Goal: Information Seeking & Learning: Compare options

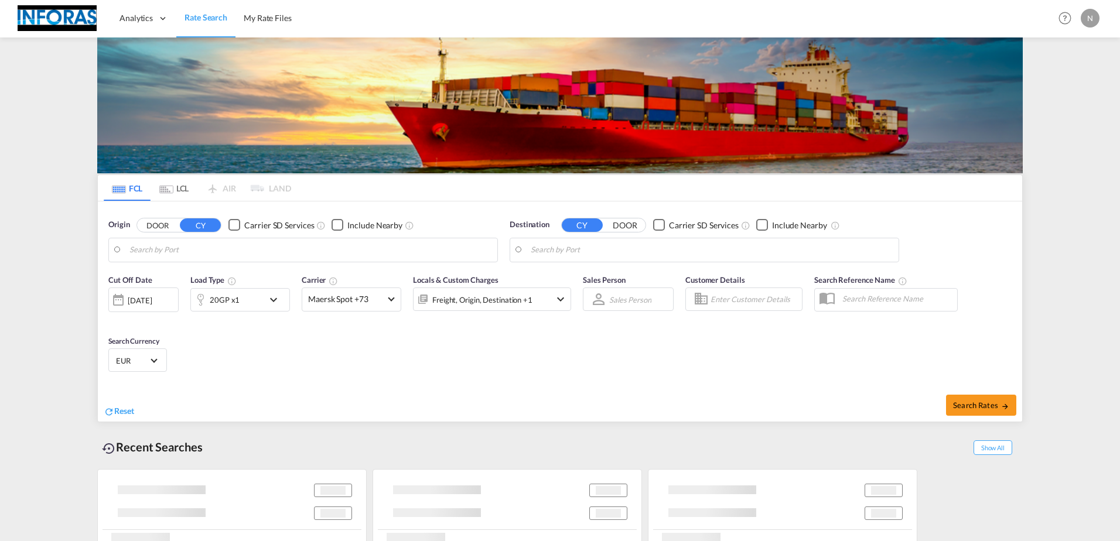
type input "[GEOGRAPHIC_DATA], [GEOGRAPHIC_DATA]"
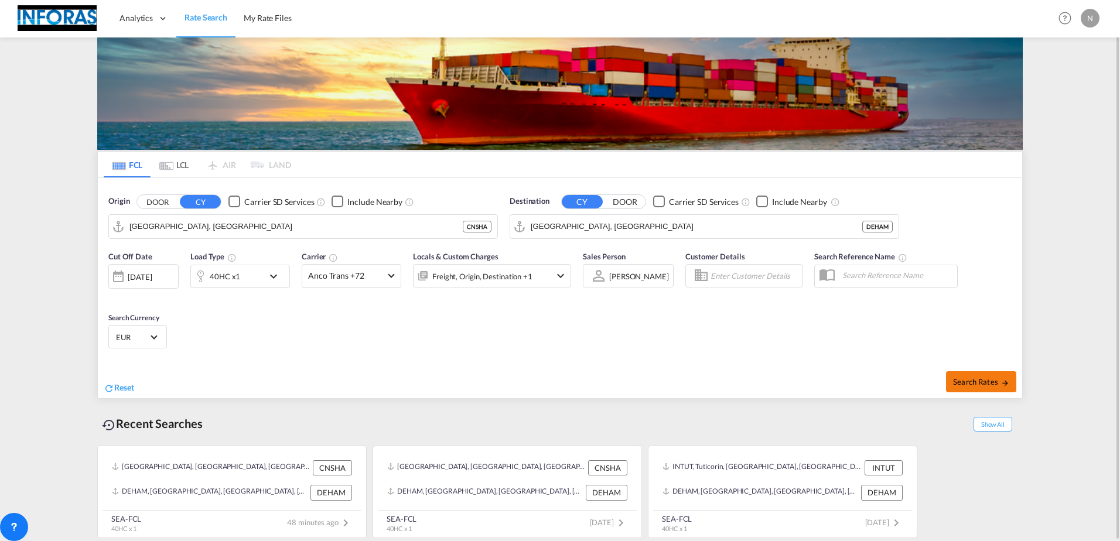
click at [980, 380] on span "Search Rates" at bounding box center [981, 381] width 56 height 9
type input "CNSHA to DEHAM / [DATE]"
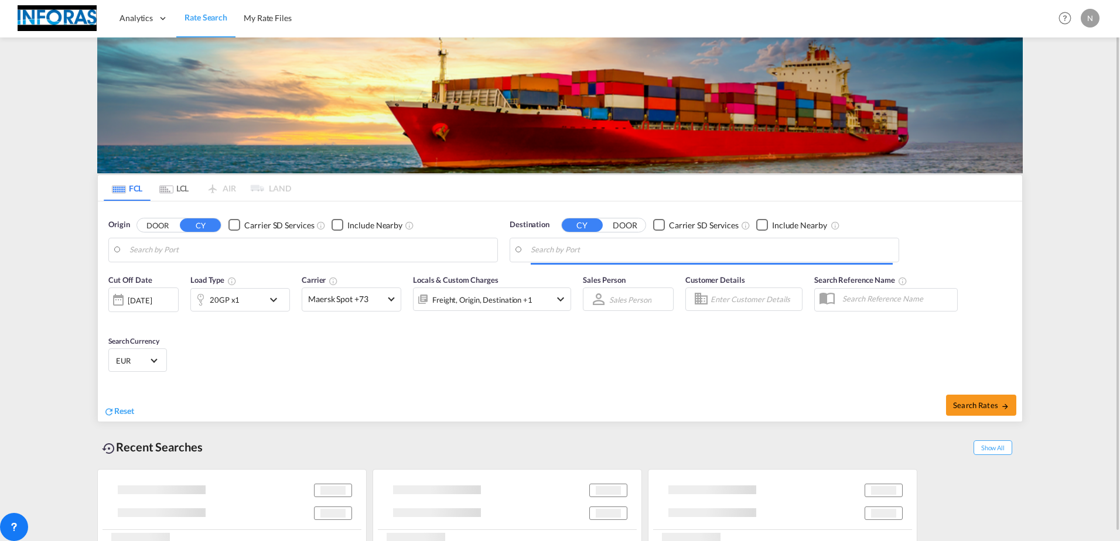
type input "[GEOGRAPHIC_DATA], [GEOGRAPHIC_DATA]"
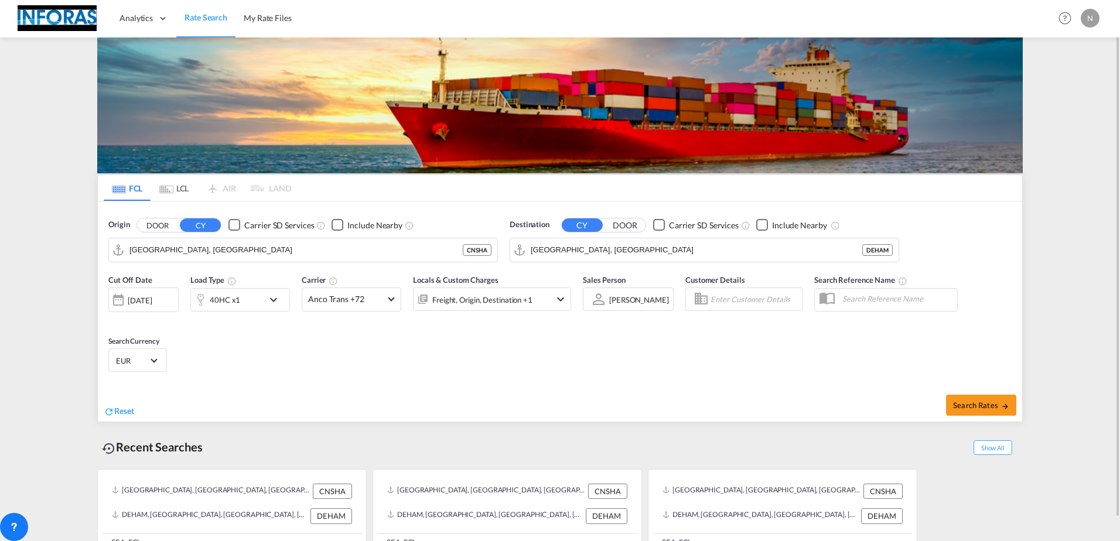
click at [153, 358] on span "Select Currency: € EUREuro" at bounding box center [153, 360] width 6 height 6
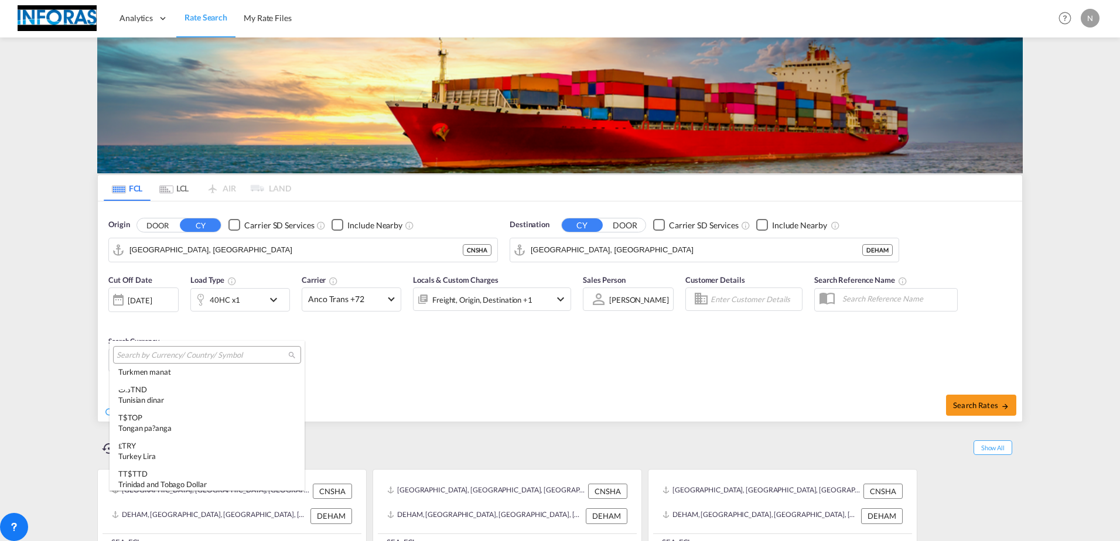
scroll to position [3986, 0]
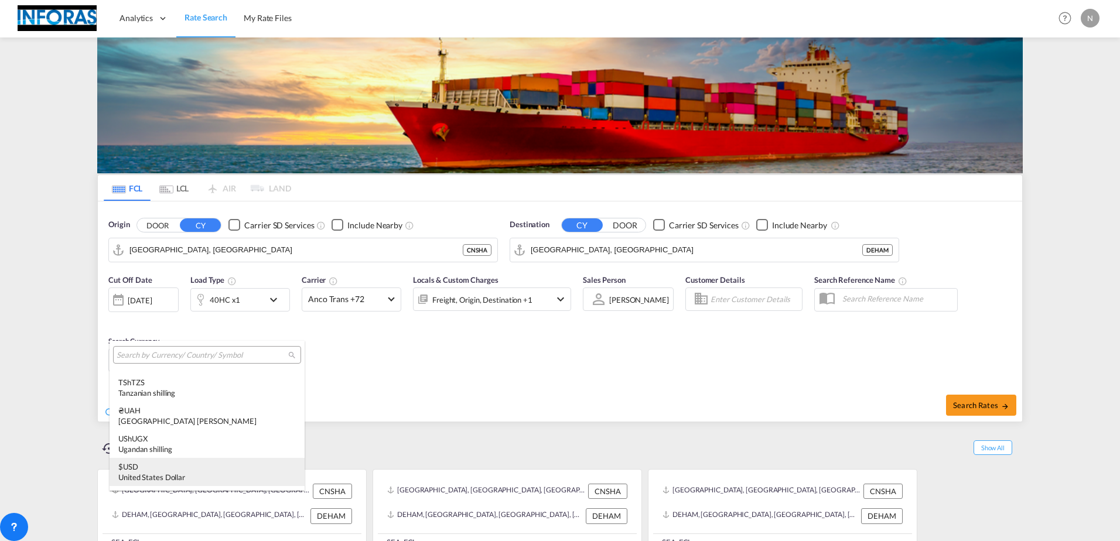
click at [136, 468] on div "$ USD United States Dollar" at bounding box center [206, 471] width 177 height 21
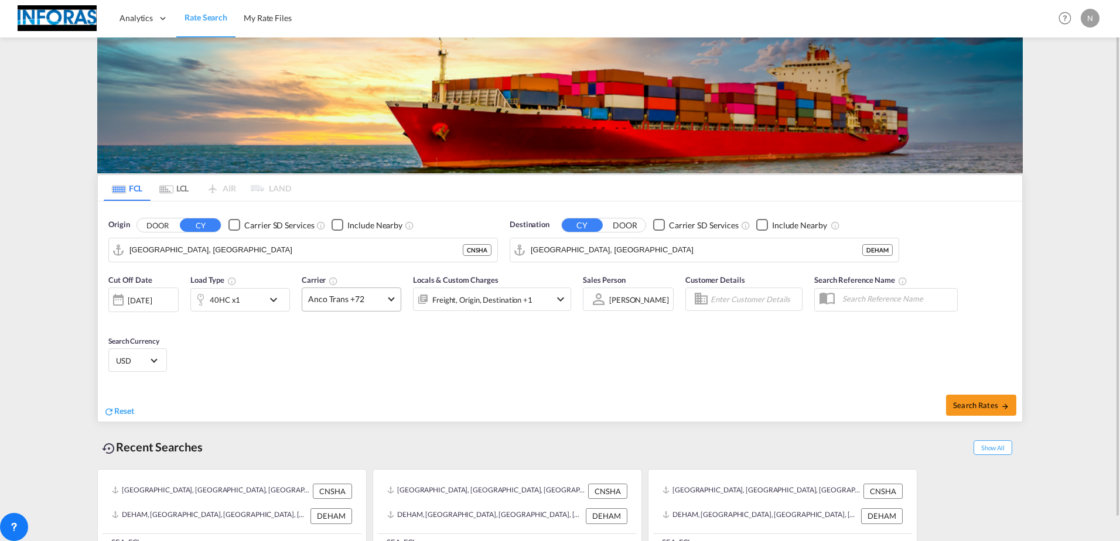
click at [393, 299] on md-select-value "Anco Trans +72" at bounding box center [351, 299] width 98 height 23
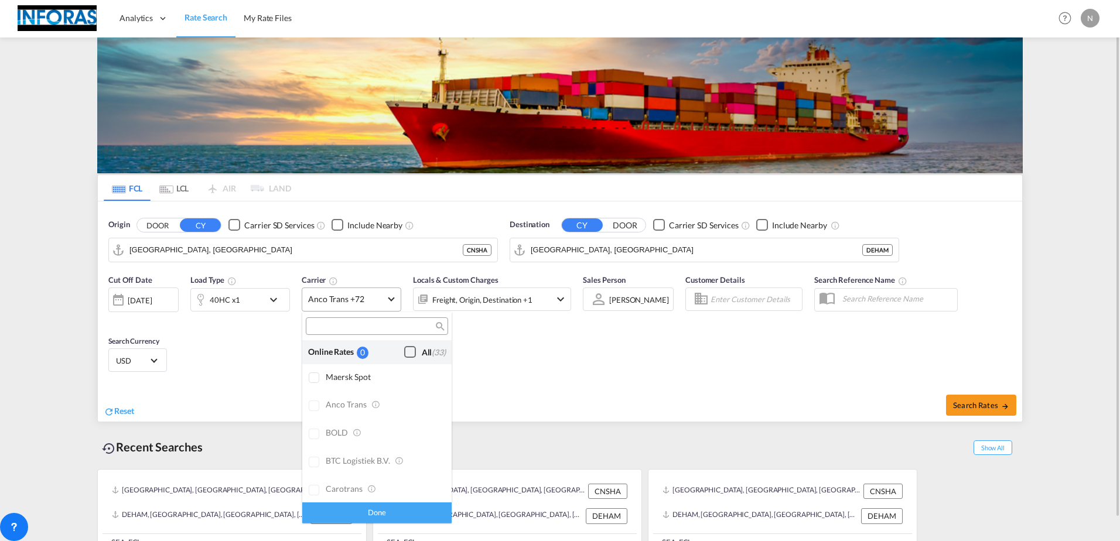
scroll to position [912, 0]
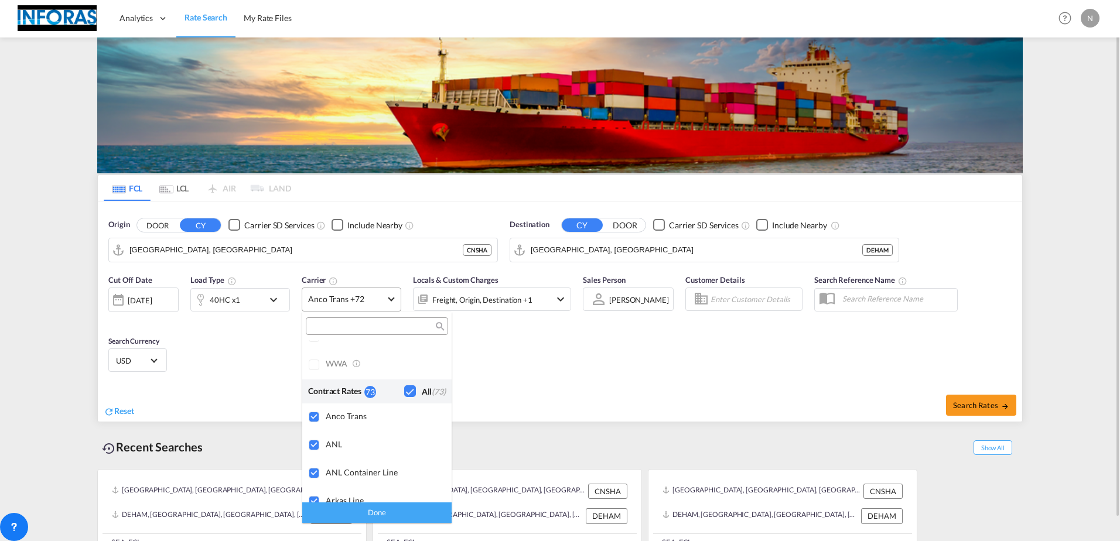
click at [393, 299] on md-backdrop at bounding box center [560, 270] width 1120 height 541
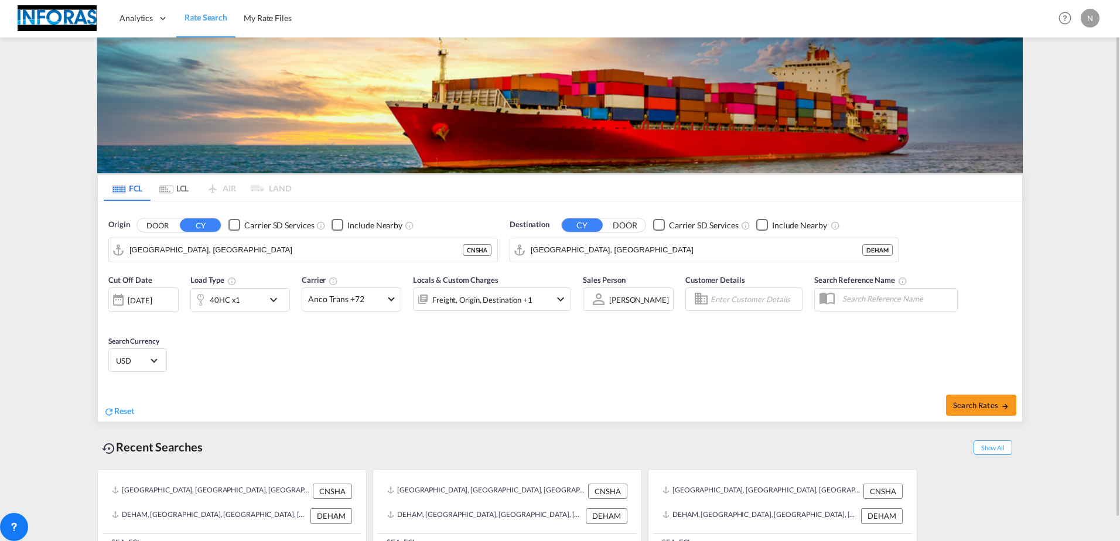
click at [152, 305] on div "[DATE]" at bounding box center [140, 300] width 24 height 11
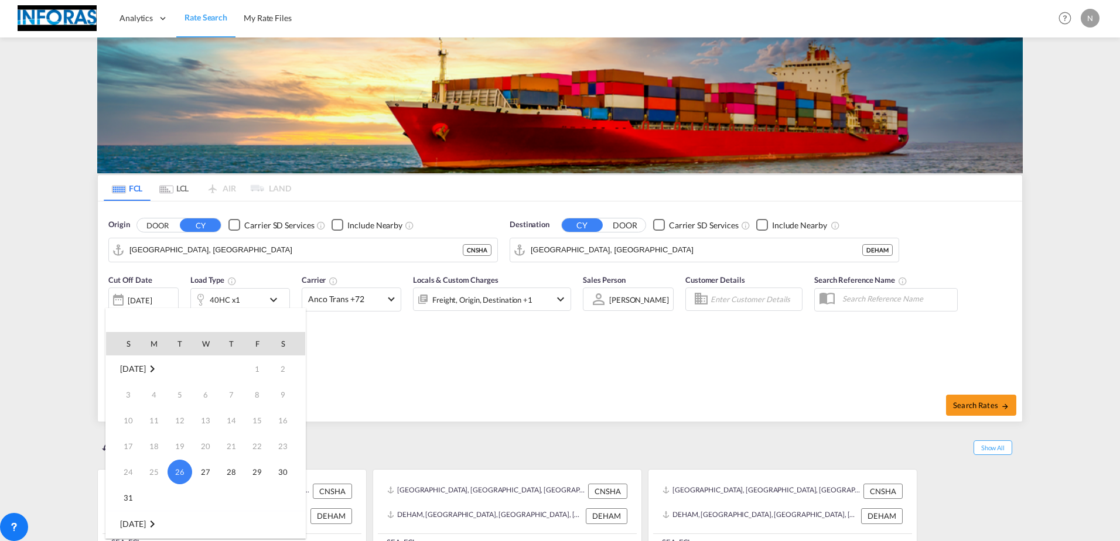
scroll to position [117, 0]
drag, startPoint x: 154, startPoint y: 434, endPoint x: 164, endPoint y: 435, distance: 10.0
click at [154, 434] on span "1" at bounding box center [153, 432] width 23 height 23
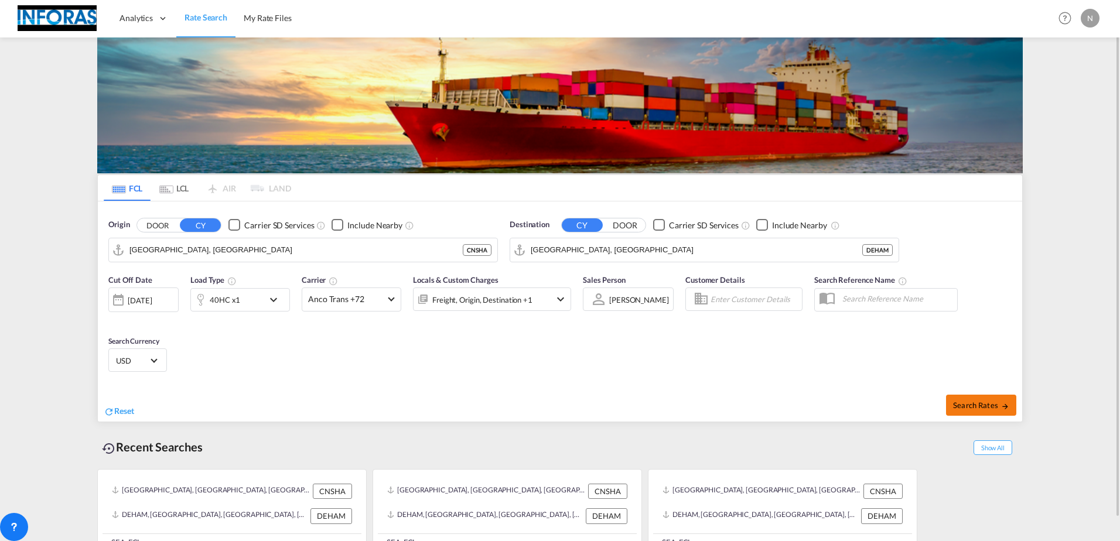
click at [990, 407] on span "Search Rates" at bounding box center [981, 405] width 56 height 9
type input "CNSHA to DEHAM / 1 Sep 2025"
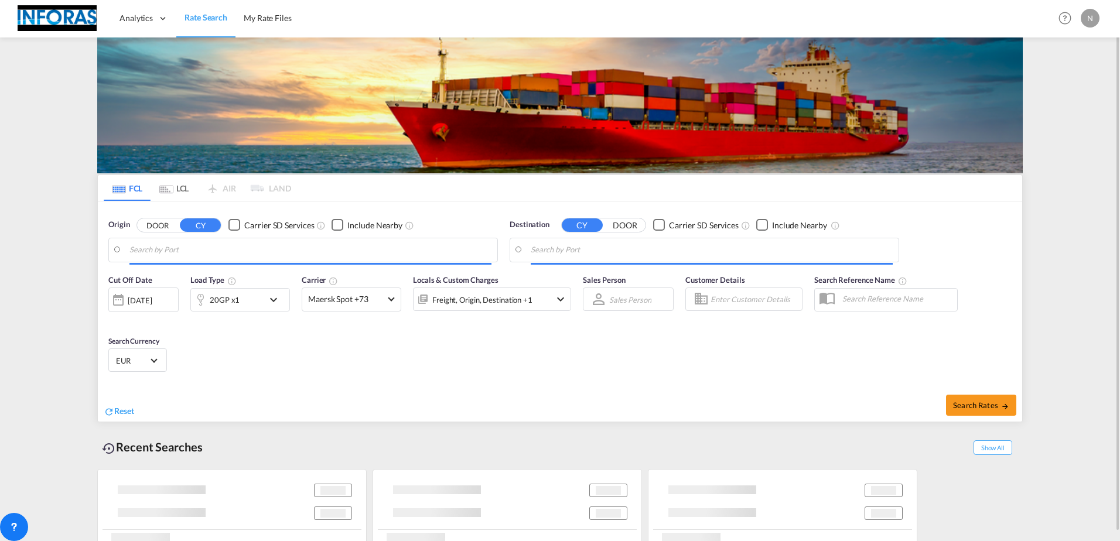
type input "[GEOGRAPHIC_DATA], [GEOGRAPHIC_DATA]"
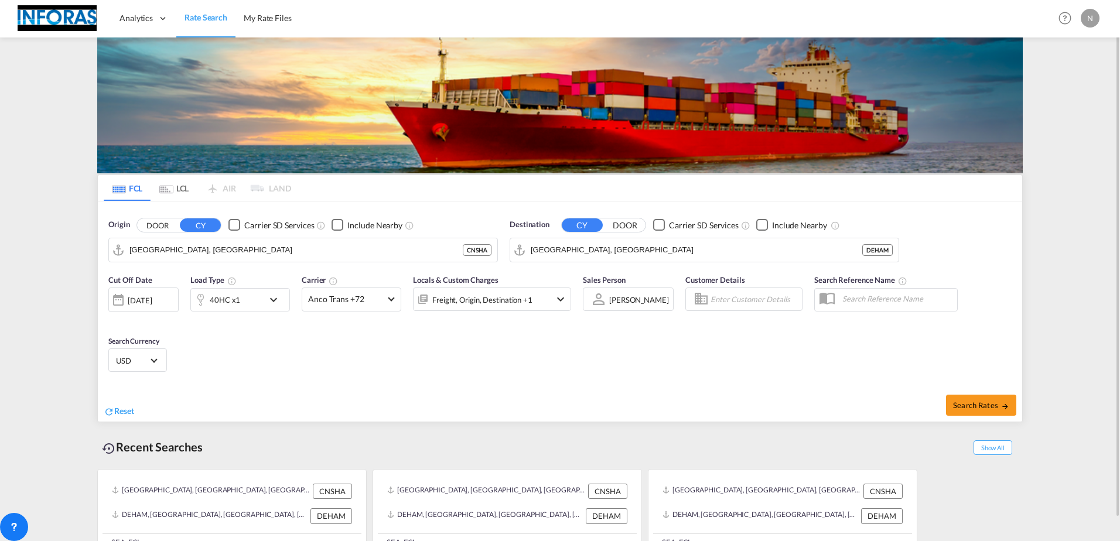
scroll to position [23, 0]
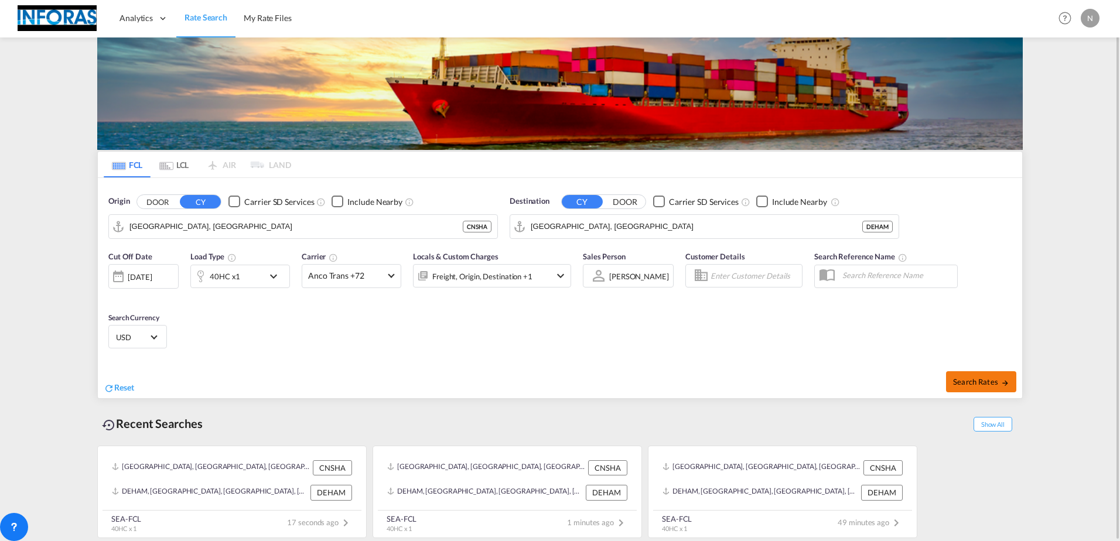
click at [971, 383] on span "Search Rates" at bounding box center [981, 381] width 56 height 9
type input "CNSHA to DEHAM / [DATE]"
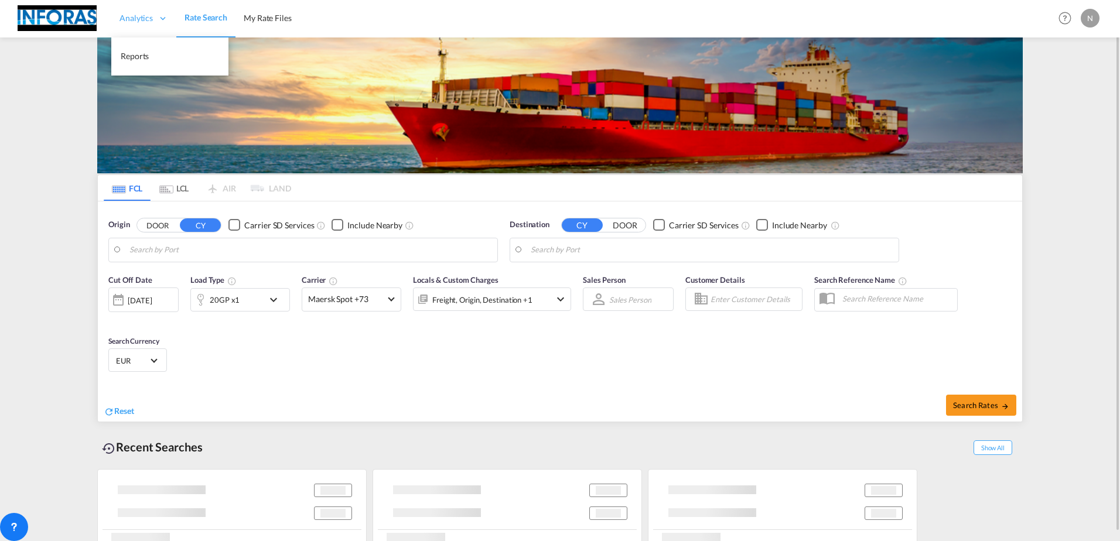
type input "[GEOGRAPHIC_DATA], [GEOGRAPHIC_DATA]"
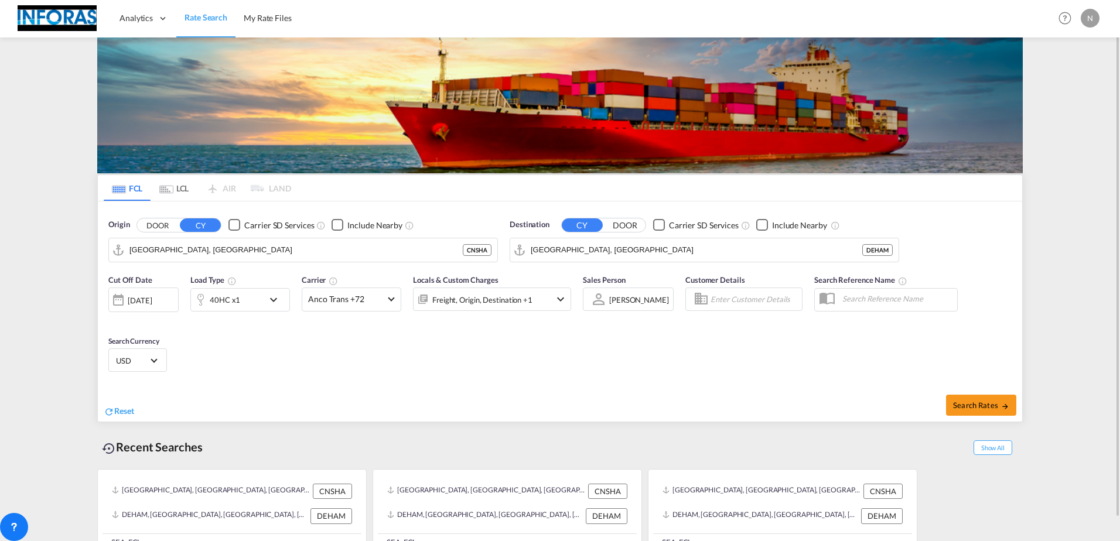
click at [994, 276] on div "Cut Off Date 26 Aug 2025 26/08/2025 Load Type 40HC x1 Carrier Anco Trans +72 On…" at bounding box center [560, 325] width 924 height 114
click at [997, 451] on span "Show All" at bounding box center [992, 447] width 39 height 15
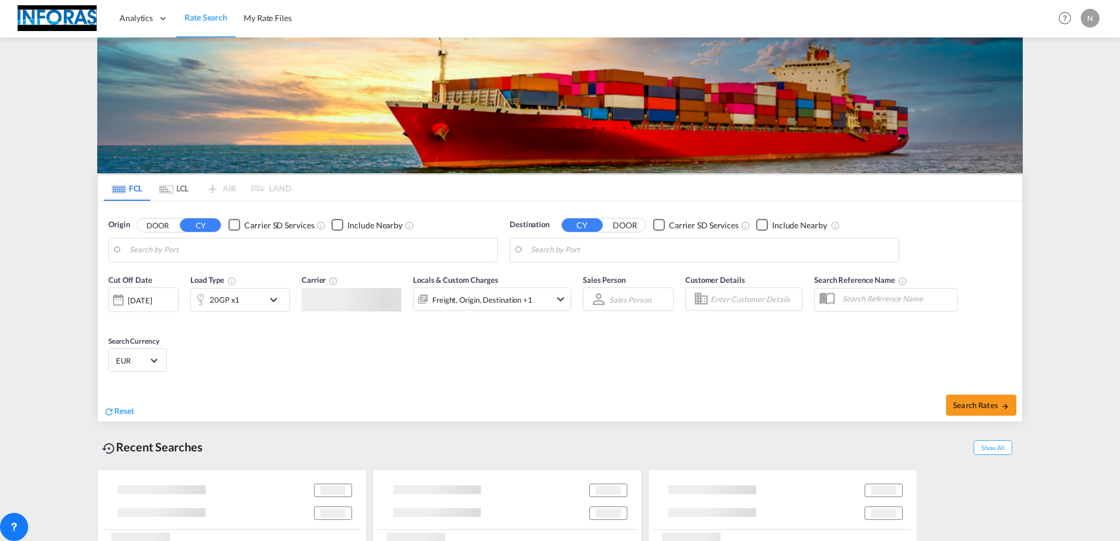
type input "[GEOGRAPHIC_DATA], [GEOGRAPHIC_DATA]"
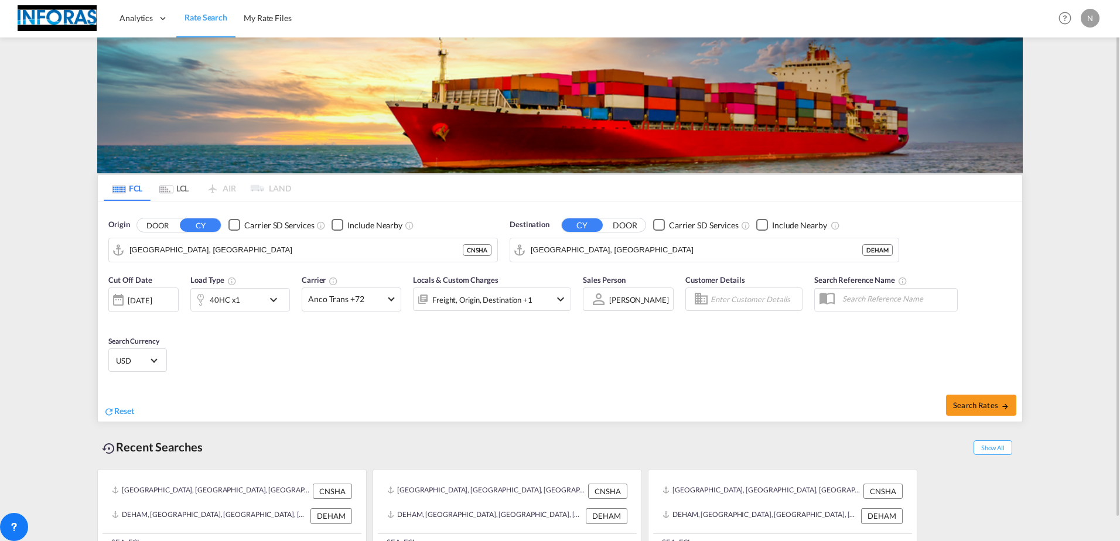
click at [171, 302] on div "[DATE]" at bounding box center [143, 299] width 70 height 25
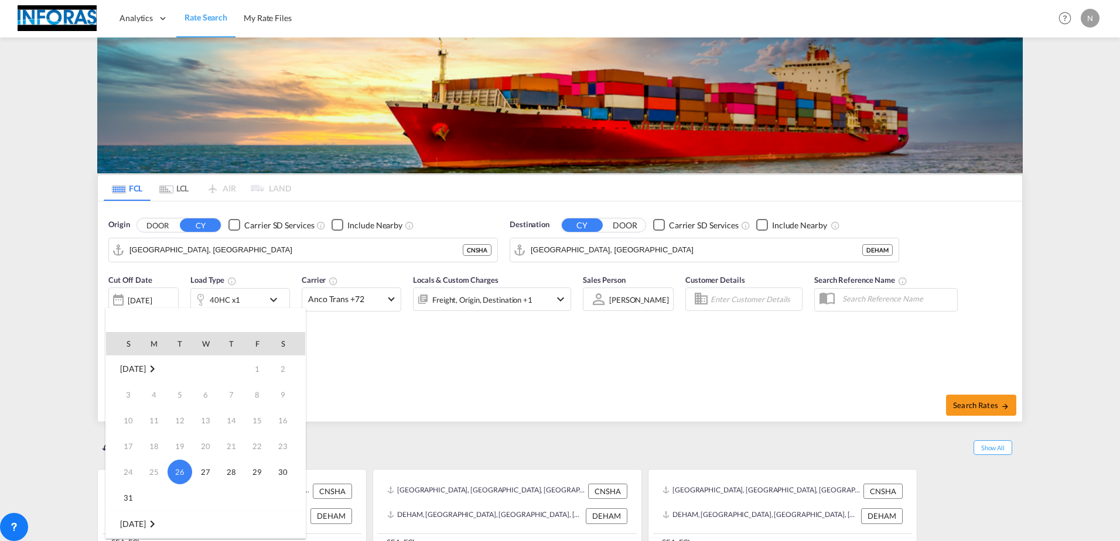
scroll to position [176, 0]
click at [155, 374] on span "1" at bounding box center [153, 373] width 23 height 23
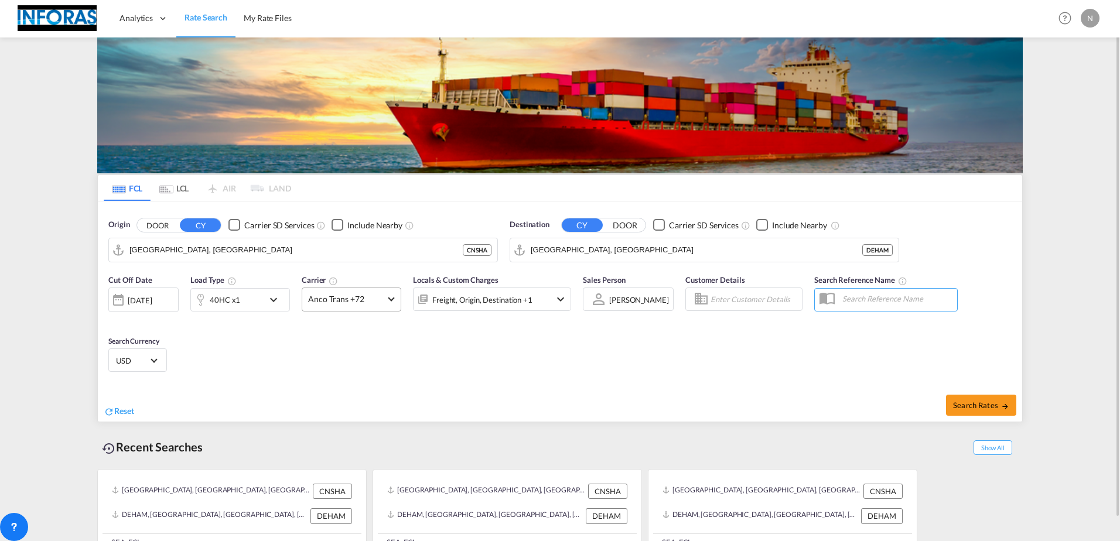
click at [393, 302] on md-select-value "Anco Trans +72" at bounding box center [351, 299] width 98 height 23
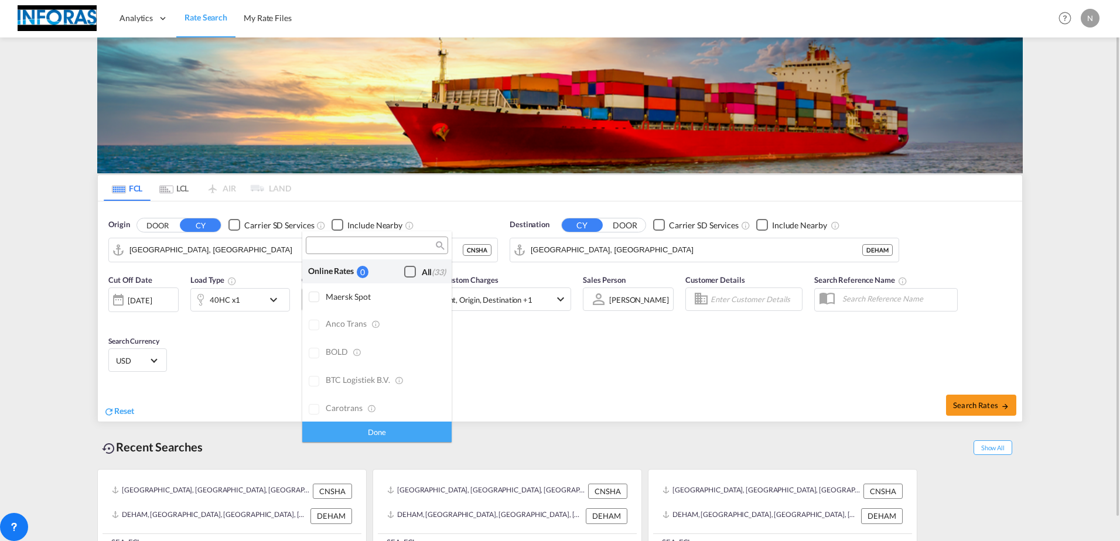
scroll to position [912, 0]
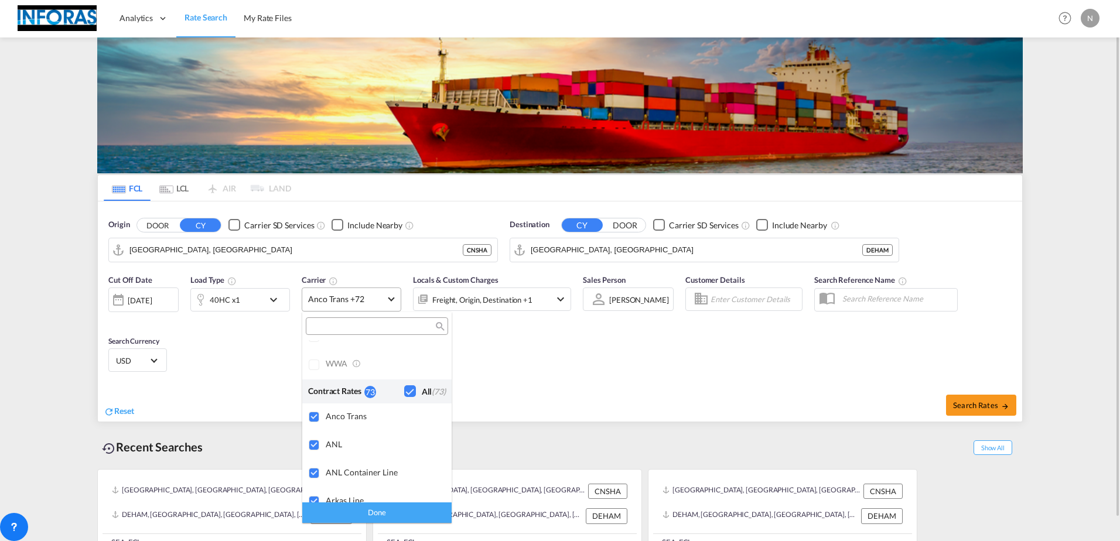
click at [393, 302] on md-backdrop at bounding box center [560, 270] width 1120 height 541
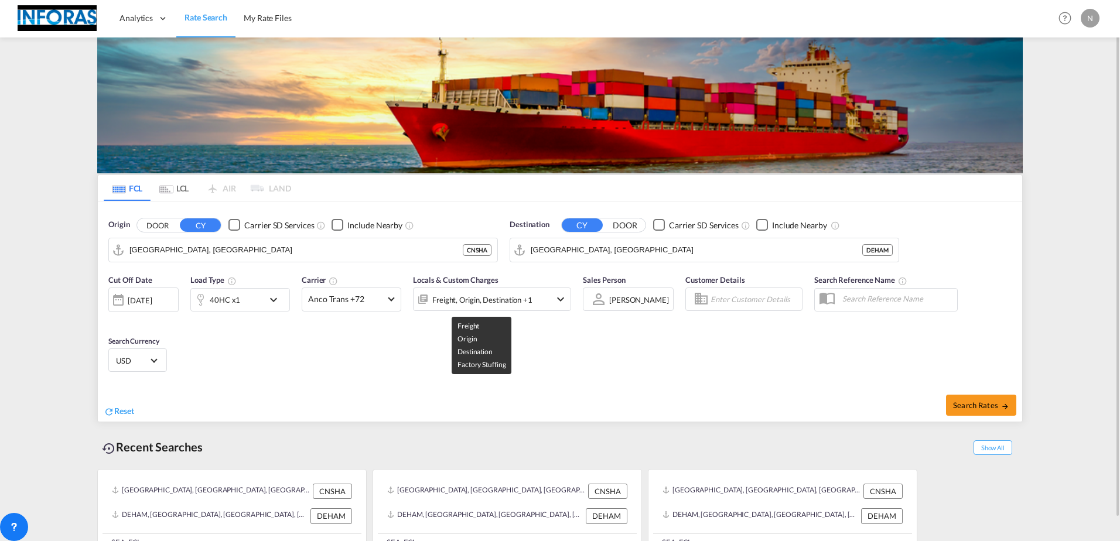
click at [498, 302] on div "Freight, Origin, Destination +1" at bounding box center [482, 300] width 100 height 16
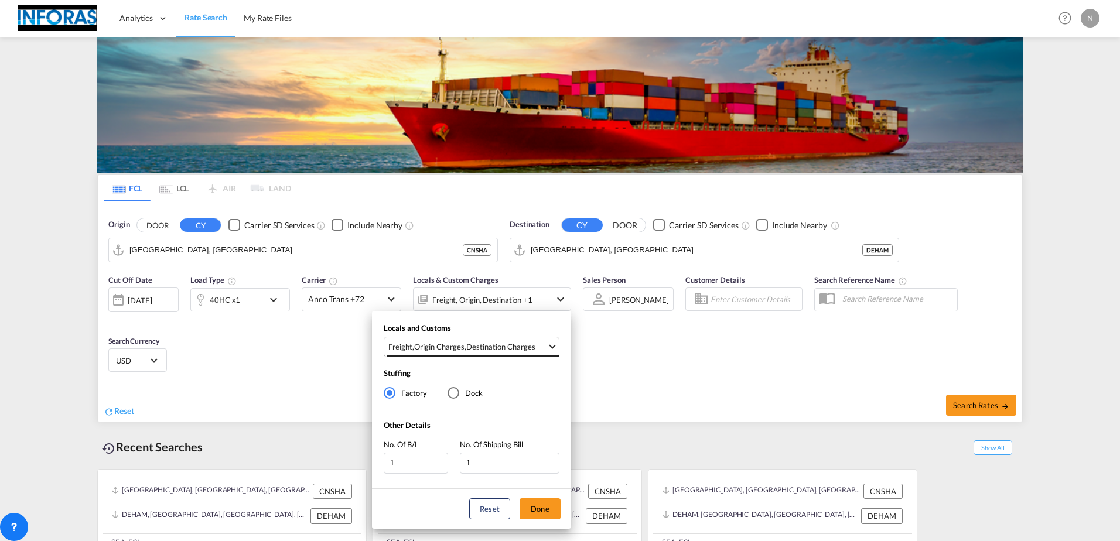
click at [553, 347] on span "Select Locals and Customs: \aFreight, \aOrigin Charges, \aDestination Charges" at bounding box center [552, 345] width 6 height 6
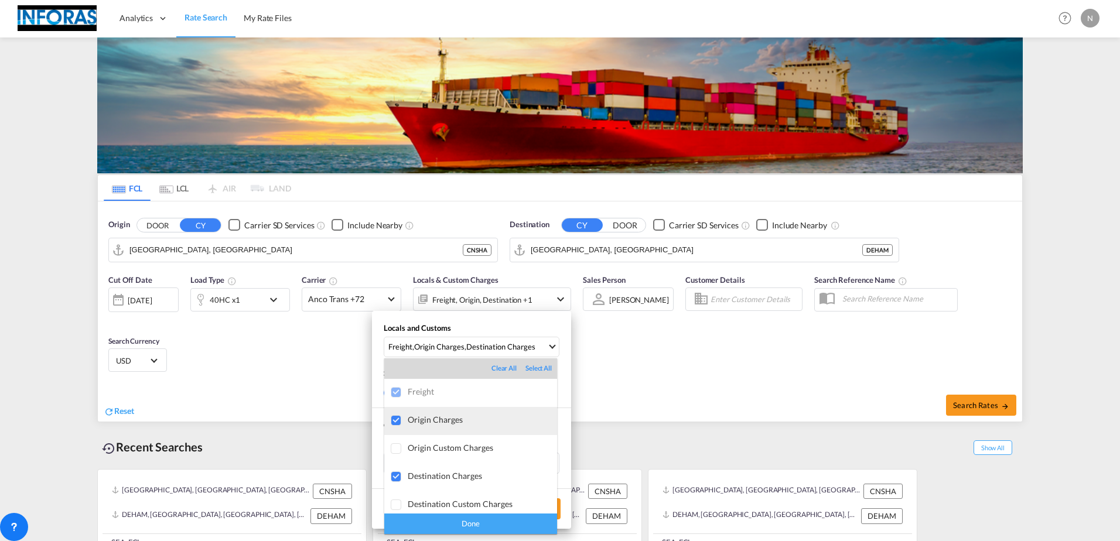
click at [412, 420] on div "Origin Charges" at bounding box center [482, 420] width 149 height 10
click at [474, 525] on div "Done" at bounding box center [470, 524] width 173 height 20
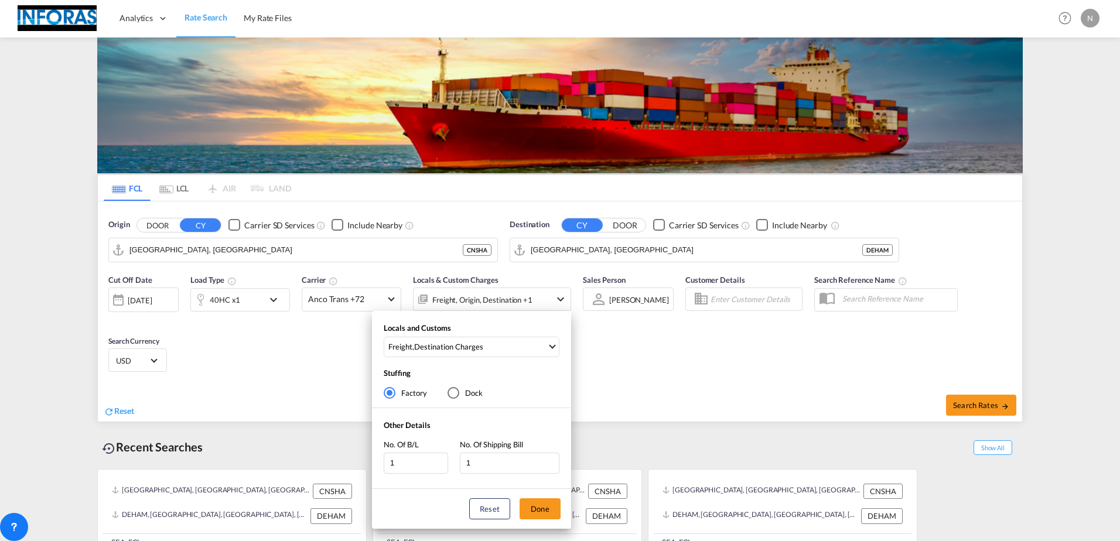
click at [699, 357] on div "Locals and Customs Freight , Destination Charges Stuffing Factory Dock Other De…" at bounding box center [560, 270] width 1120 height 541
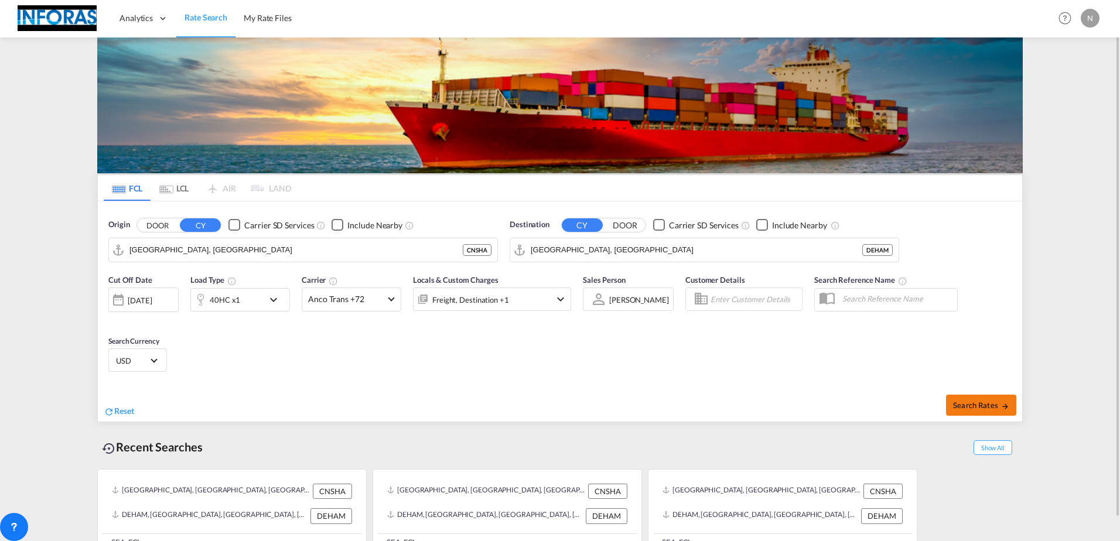
click at [992, 408] on span "Search Rates" at bounding box center [981, 405] width 56 height 9
type input "CNSHA to DEHAM / 1 Sep 2025"
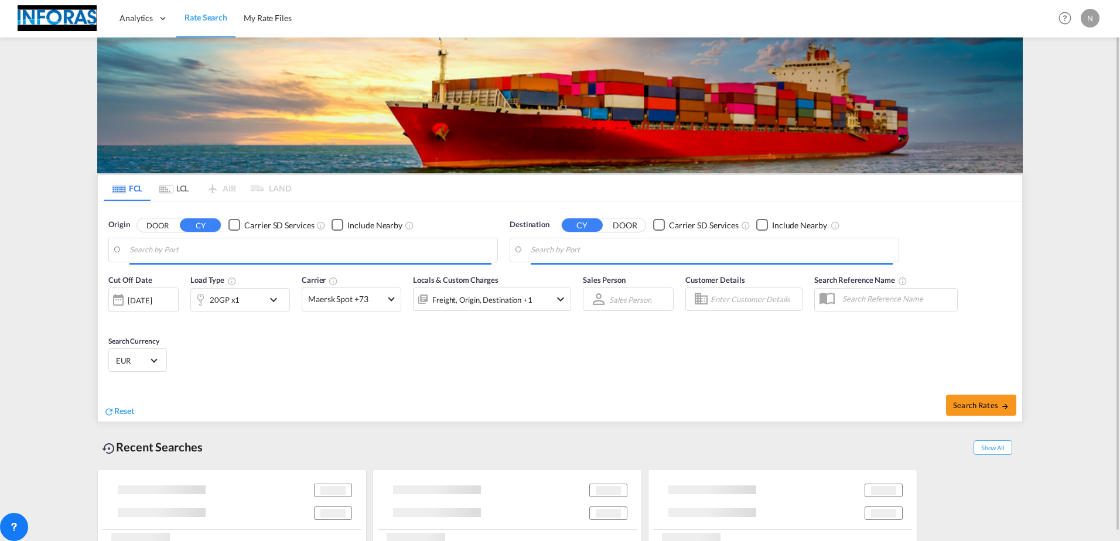
type input "[GEOGRAPHIC_DATA], [GEOGRAPHIC_DATA]"
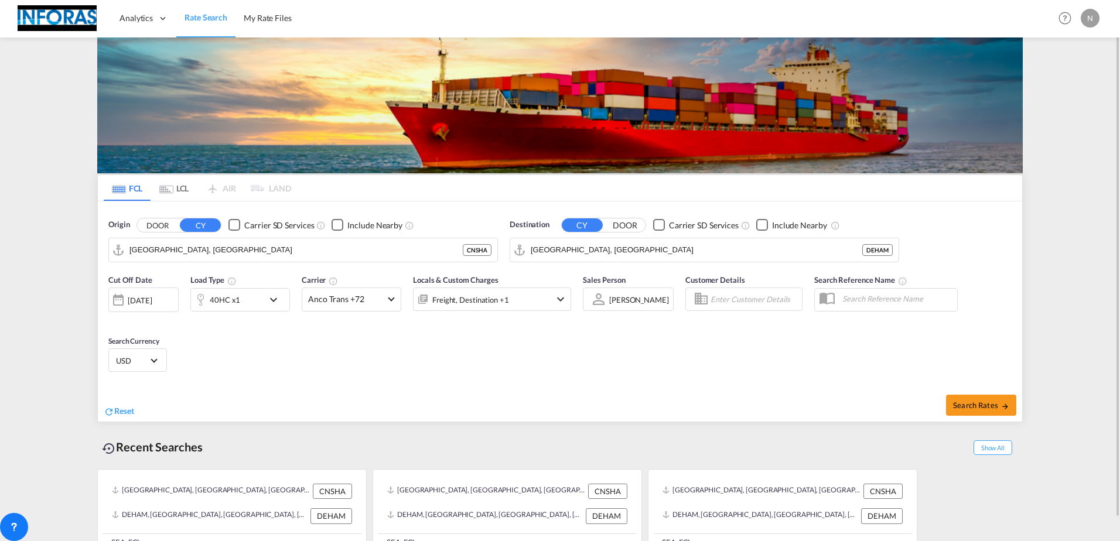
scroll to position [23, 0]
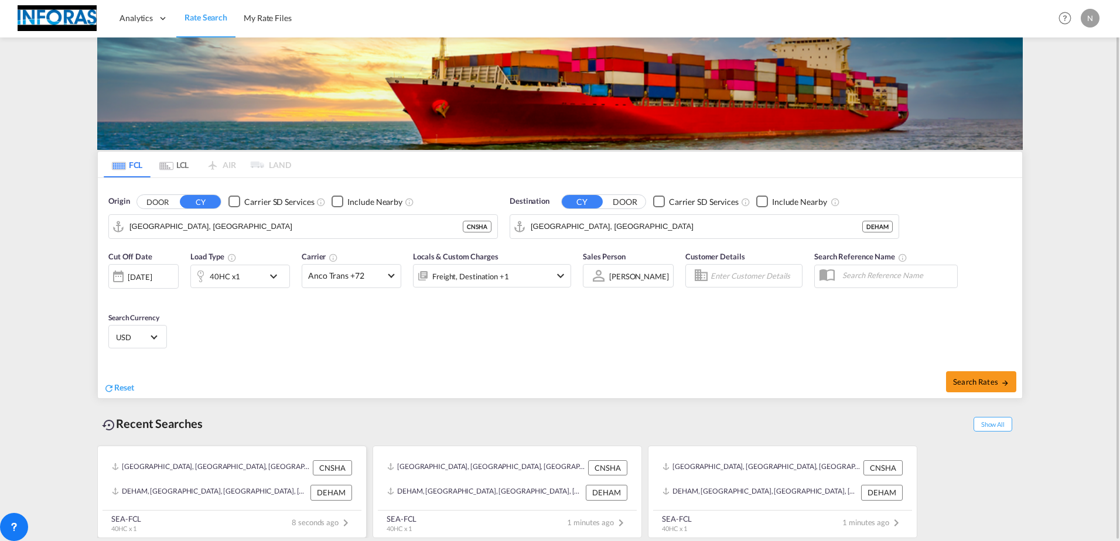
click at [330, 466] on div "CNSHA" at bounding box center [332, 467] width 39 height 15
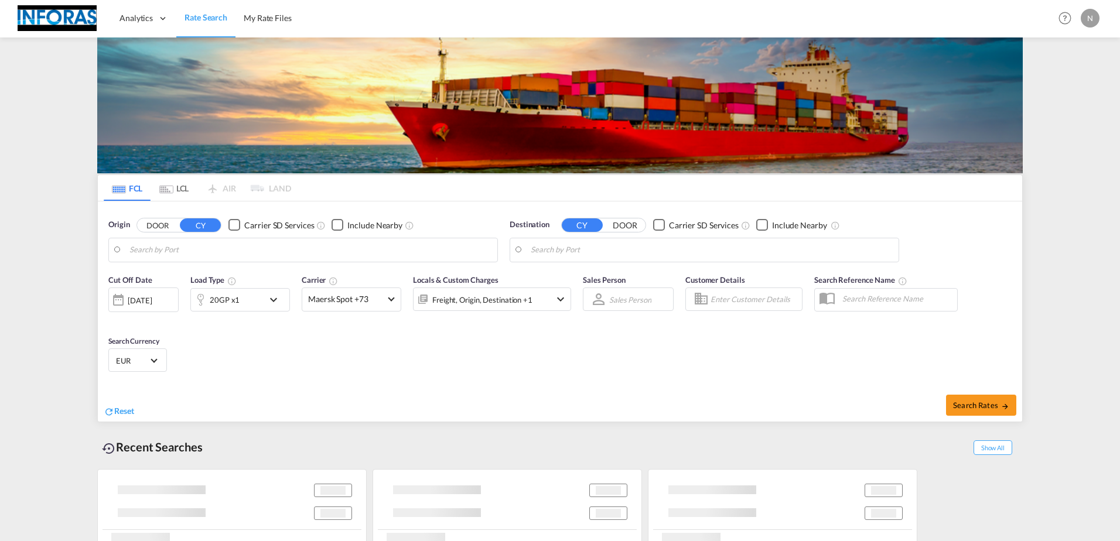
type input "[GEOGRAPHIC_DATA], [GEOGRAPHIC_DATA]"
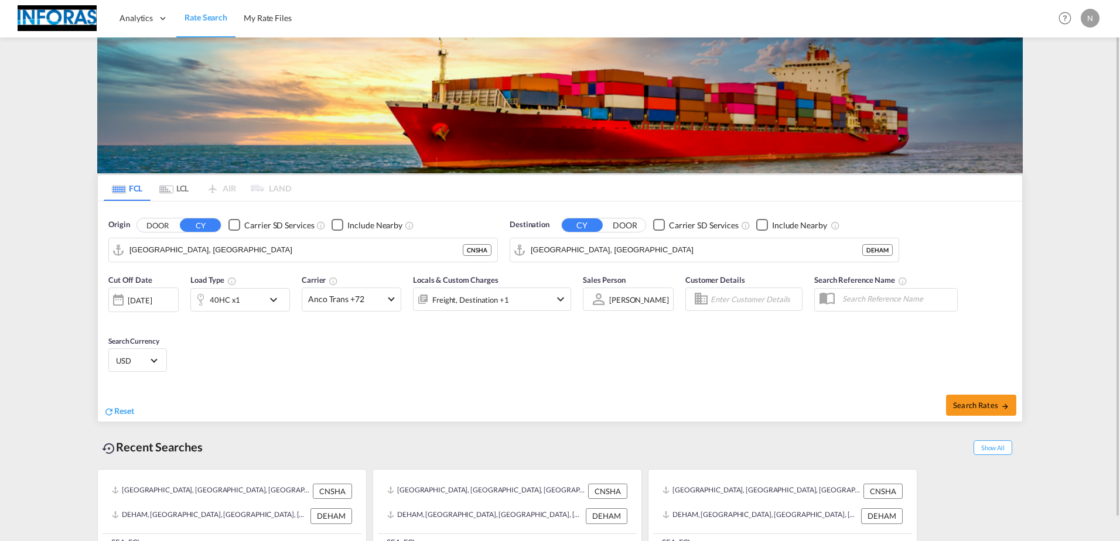
click at [1083, 18] on div "N" at bounding box center [1089, 18] width 19 height 19
click at [1070, 90] on button "Logout" at bounding box center [1076, 89] width 76 height 23
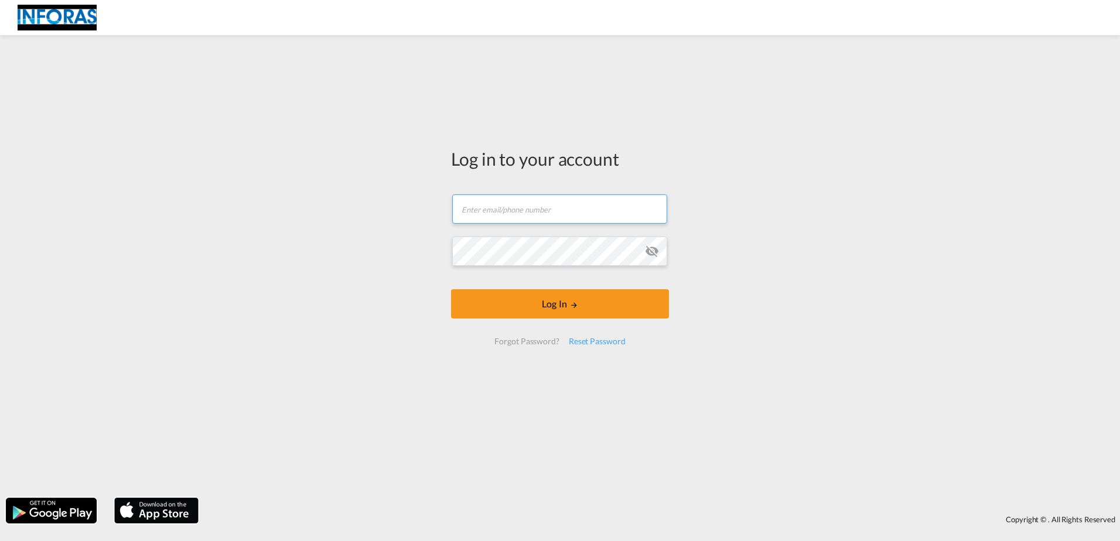
type input "[EMAIL_ADDRESS][DOMAIN_NAME]"
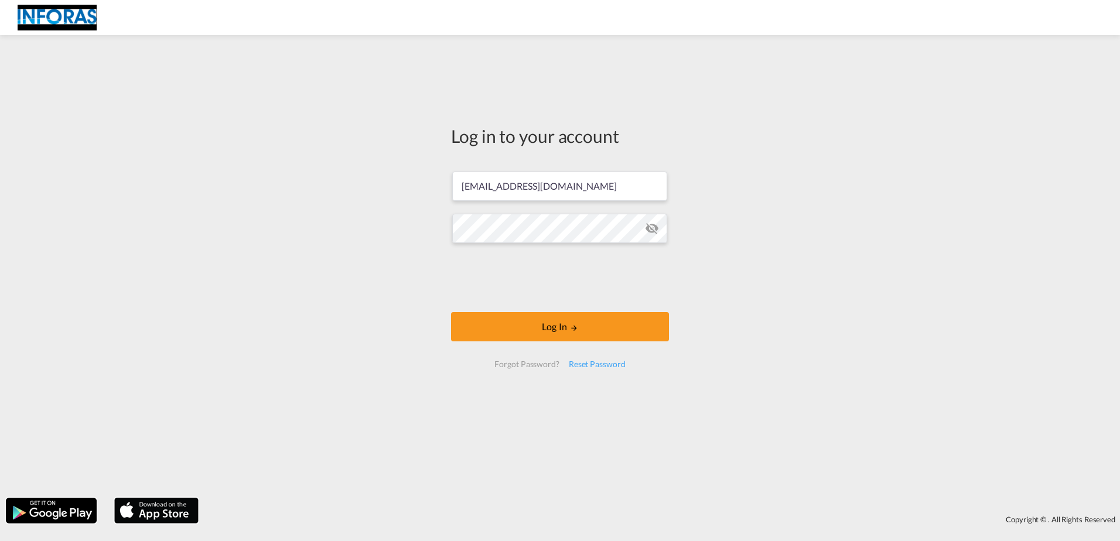
click at [653, 229] on md-icon "icon-eye-off" at bounding box center [652, 228] width 14 height 14
click at [559, 328] on button "Log In" at bounding box center [560, 326] width 218 height 29
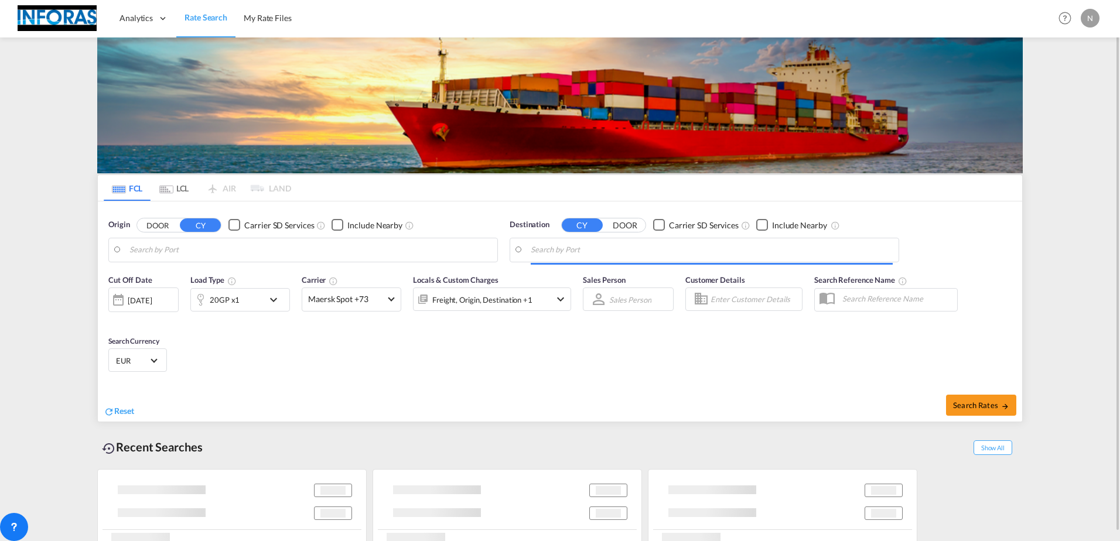
type input "[GEOGRAPHIC_DATA], [GEOGRAPHIC_DATA]"
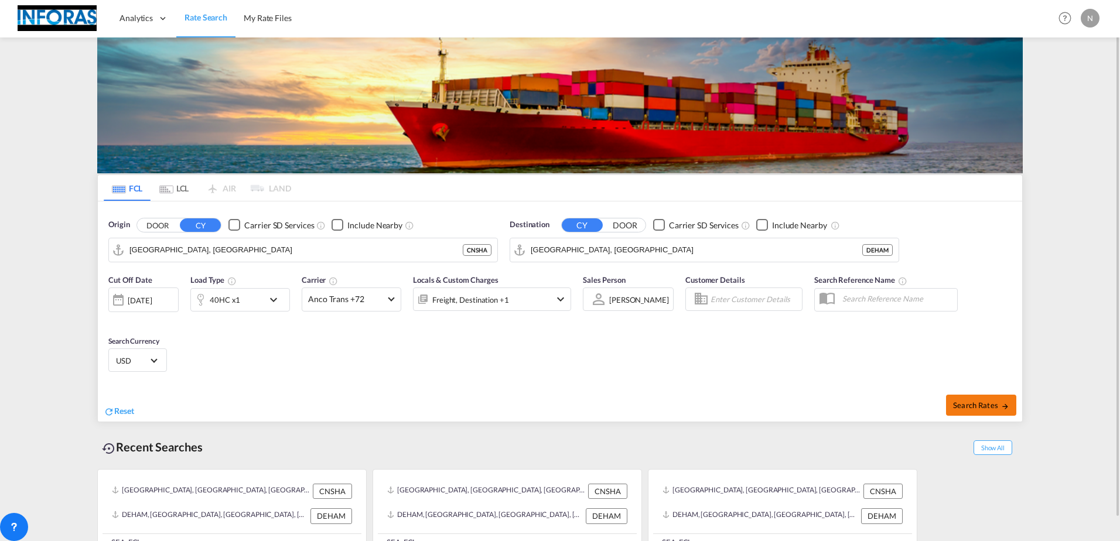
click at [968, 404] on span "Search Rates" at bounding box center [981, 405] width 56 height 9
type input "CNSHA to DEHAM / [DATE]"
